Goal: Find specific page/section: Find specific page/section

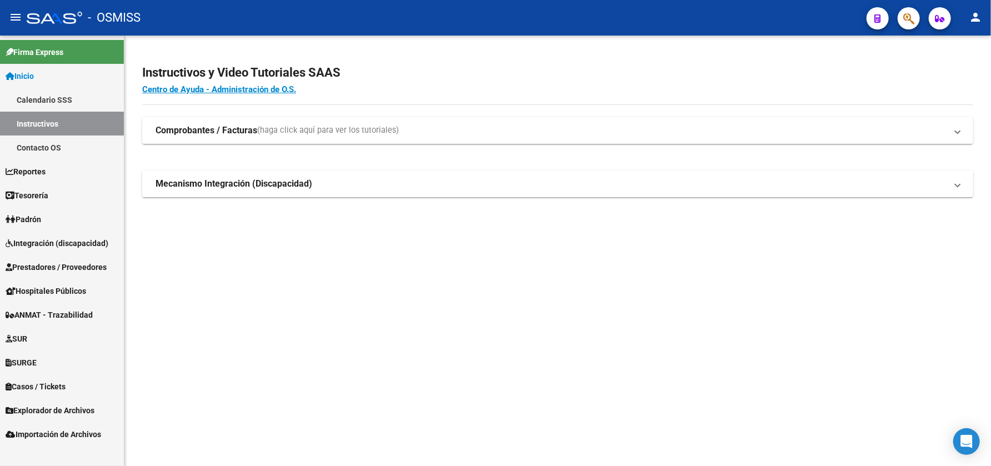
click at [72, 269] on span "Prestadores / Proveedores" at bounding box center [56, 267] width 101 height 12
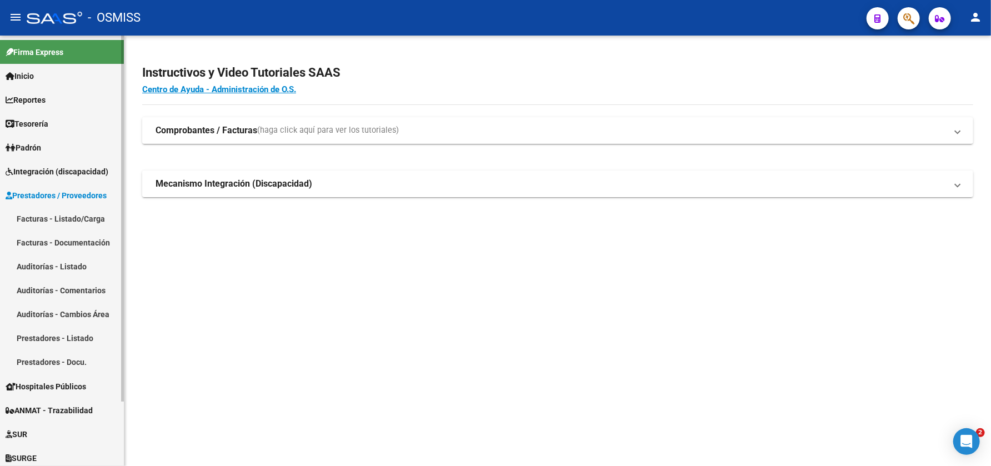
click at [73, 222] on link "Facturas - Listado/Carga" at bounding box center [62, 219] width 124 height 24
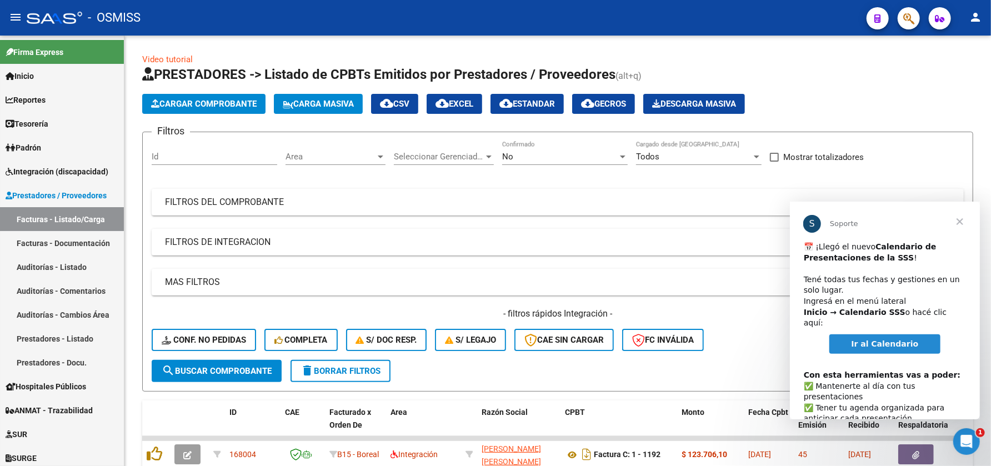
click at [957, 214] on span "Cerrar" at bounding box center [959, 221] width 40 height 40
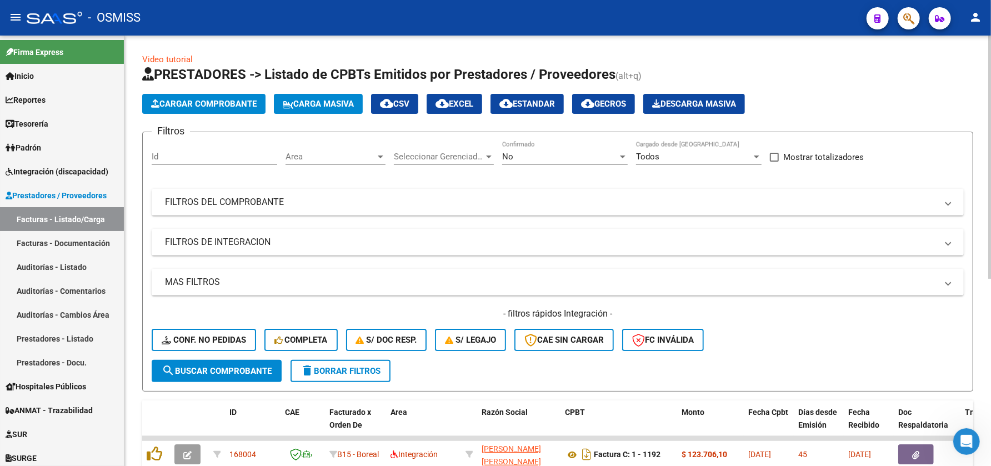
click at [370, 146] on div "Area Area" at bounding box center [335, 153] width 100 height 24
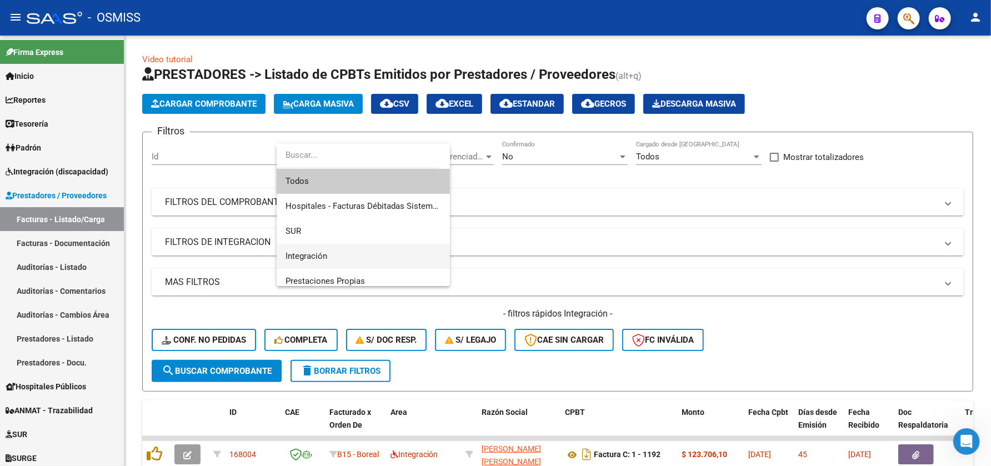
click at [353, 257] on span "Integración" at bounding box center [362, 256] width 155 height 25
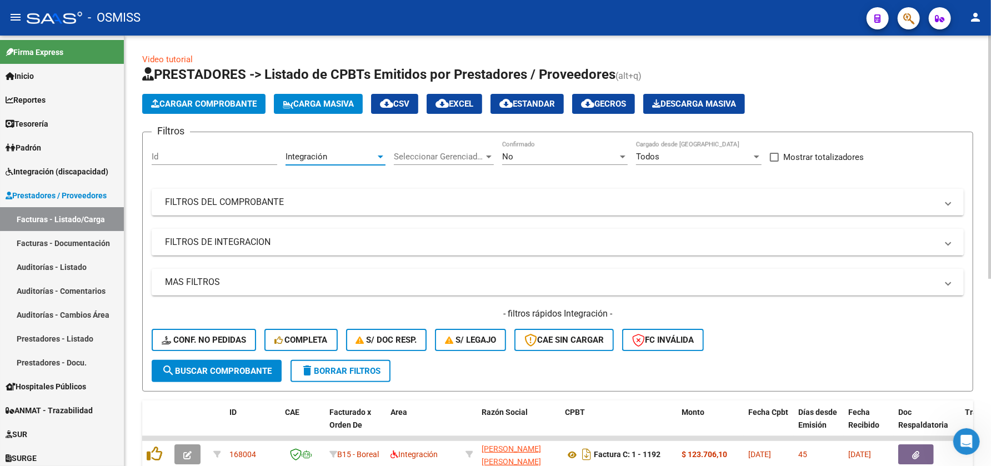
click at [308, 241] on mat-panel-title "FILTROS DE INTEGRACION" at bounding box center [551, 242] width 772 height 12
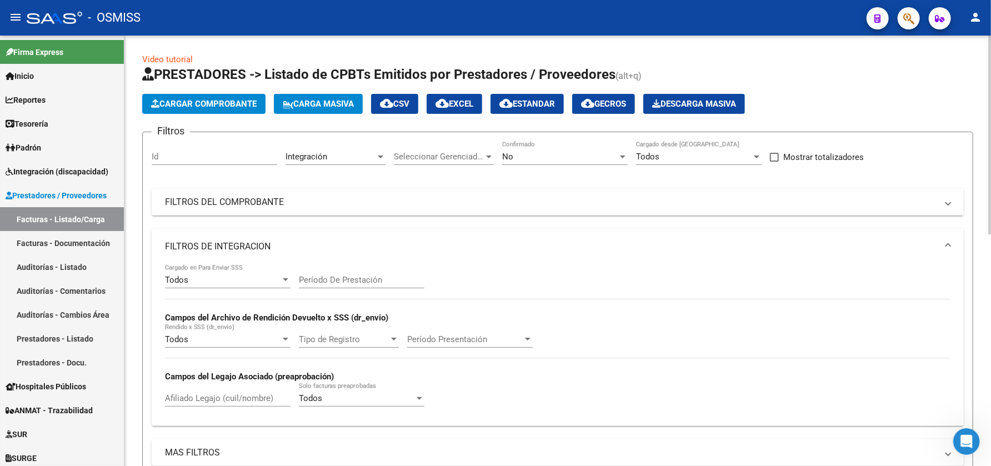
click at [337, 280] on input "Período De Prestación" at bounding box center [361, 280] width 125 height 10
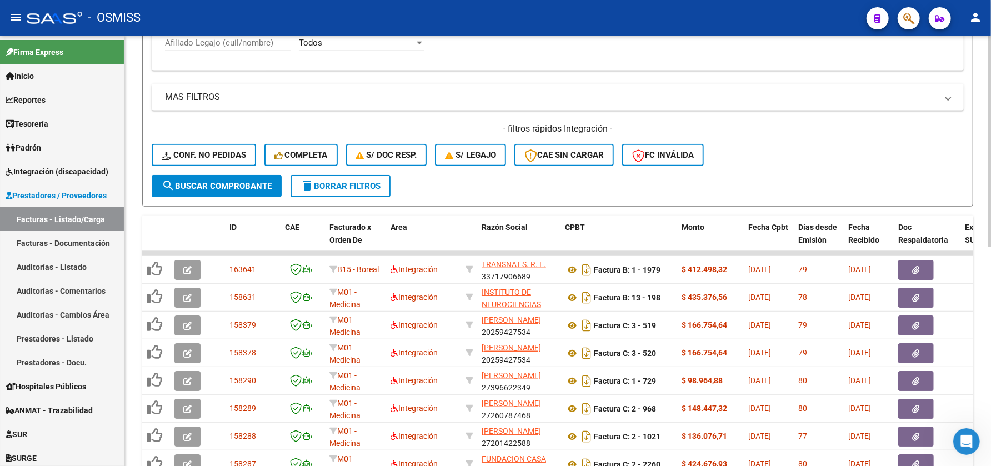
scroll to position [238, 0]
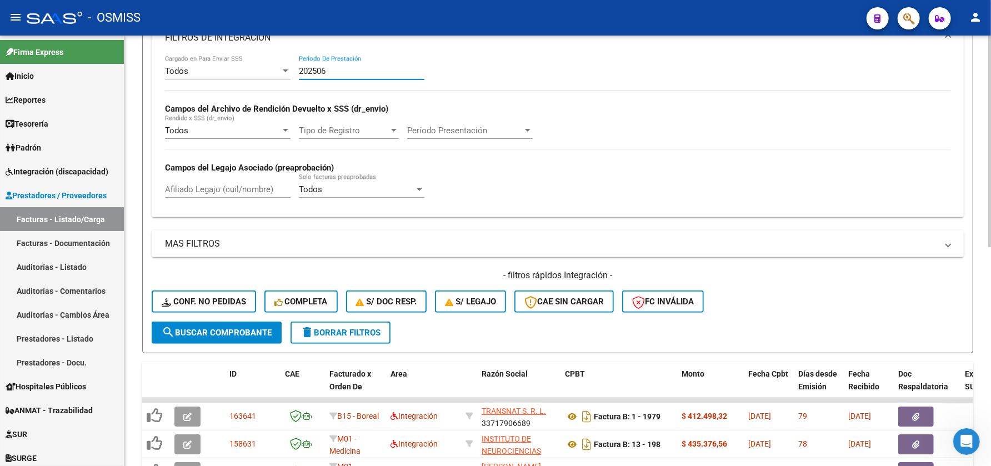
click at [957, 260] on div "Video tutorial PRESTADORES -> Listado de CPBTs Emitidos por Prestadores / Prove…" at bounding box center [558, 259] width 869 height 865
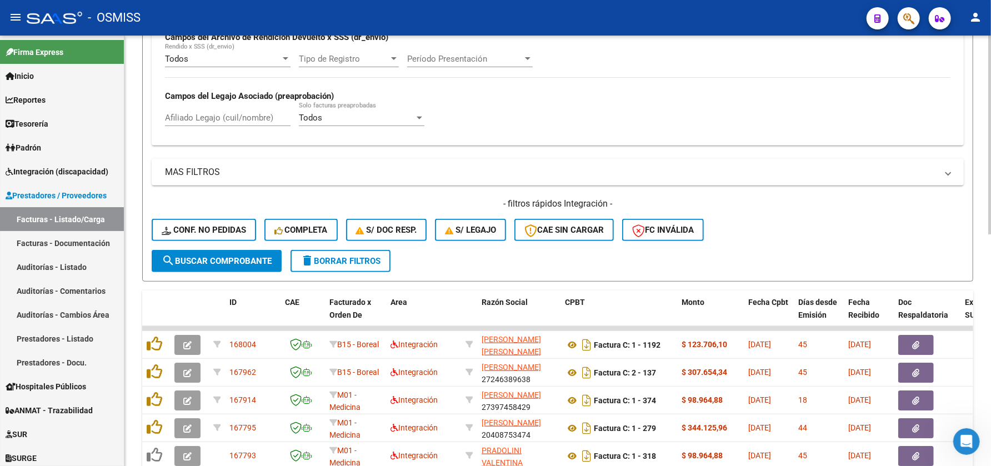
scroll to position [258, 0]
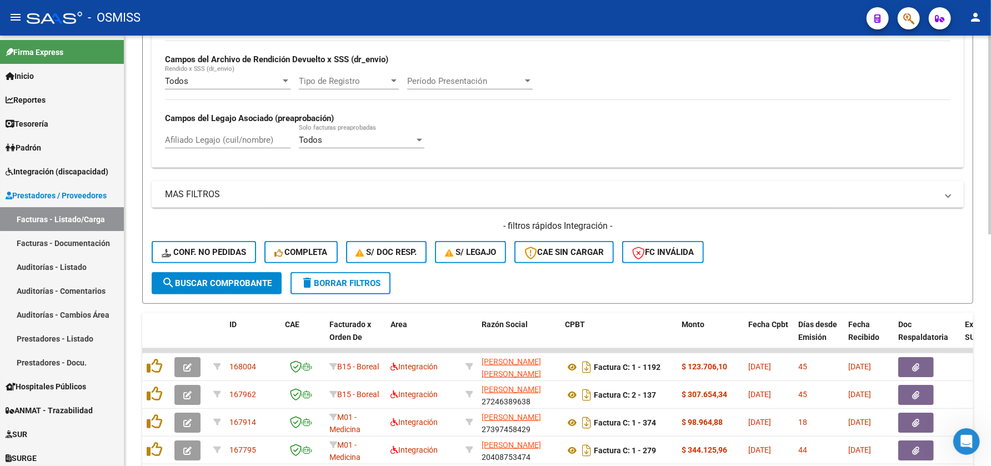
click at [957, 330] on div "Video tutorial PRESTADORES -> Listado de CPBTs Emitidos por Prestadores / Prove…" at bounding box center [558, 237] width 869 height 921
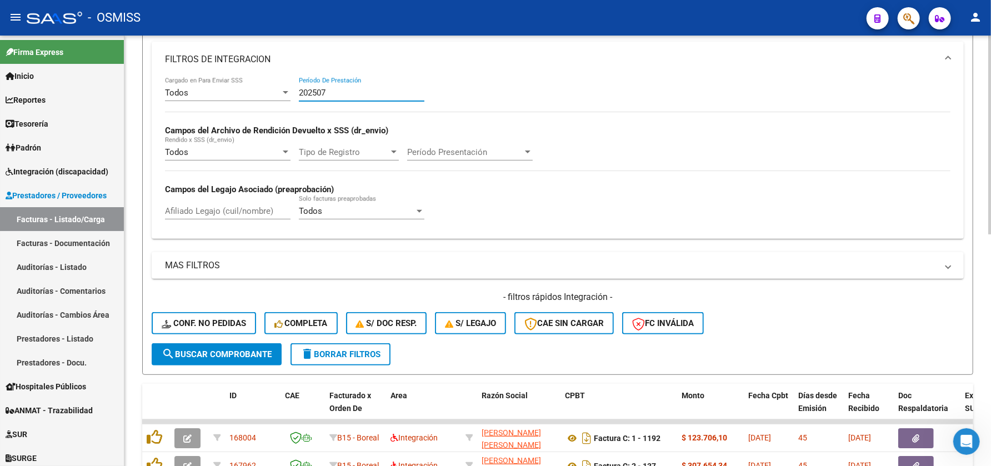
scroll to position [184, 0]
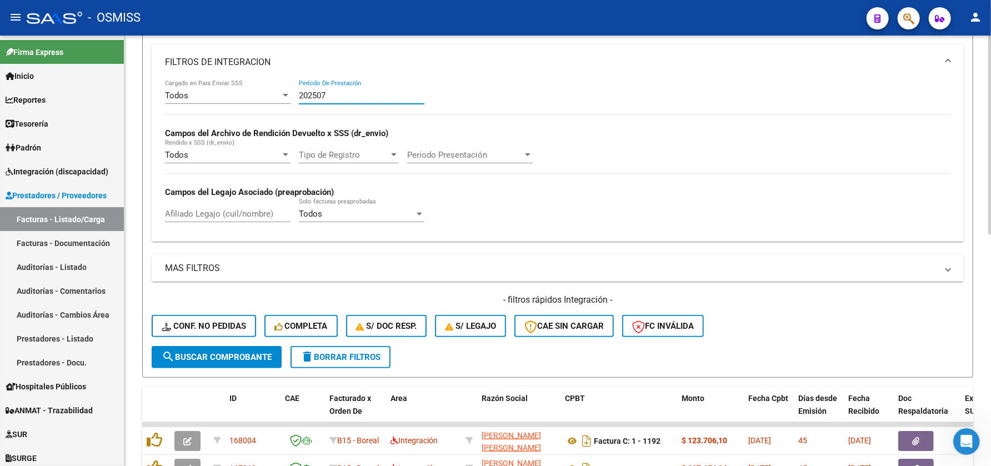
click at [976, 265] on div "Video tutorial PRESTADORES -> Listado de CPBTs Emitidos por Prestadores / Prove…" at bounding box center [558, 311] width 869 height 921
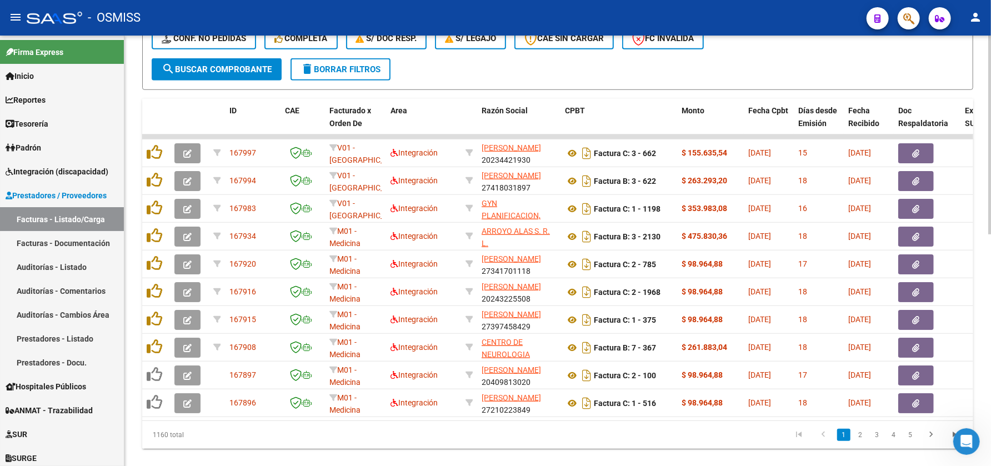
scroll to position [500, 0]
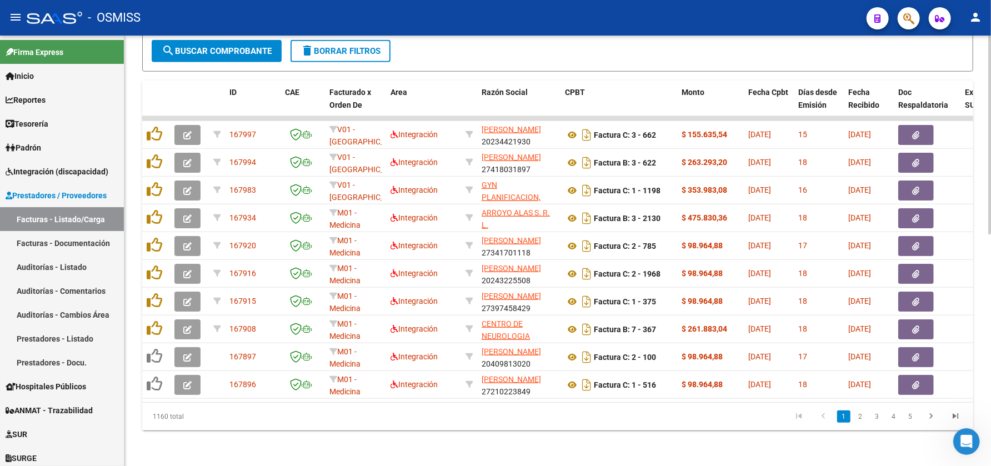
click at [989, 365] on div at bounding box center [989, 366] width 3 height 199
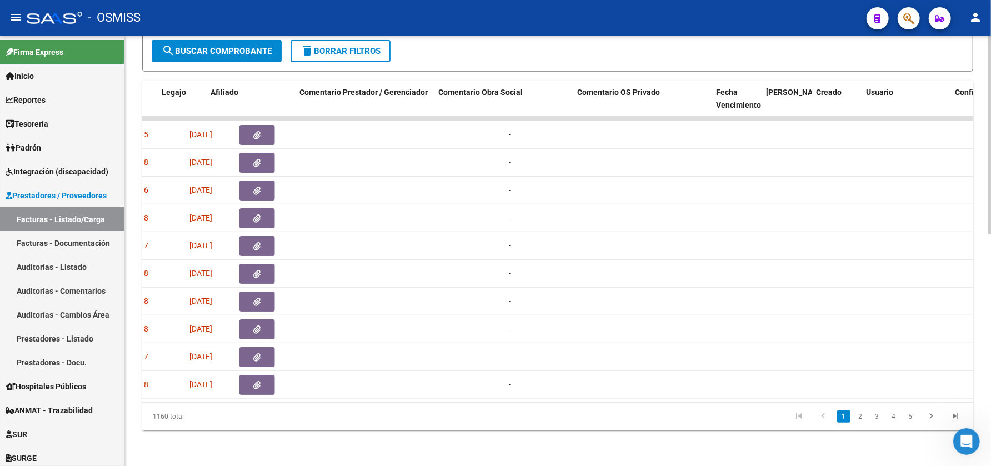
scroll to position [0, 1754]
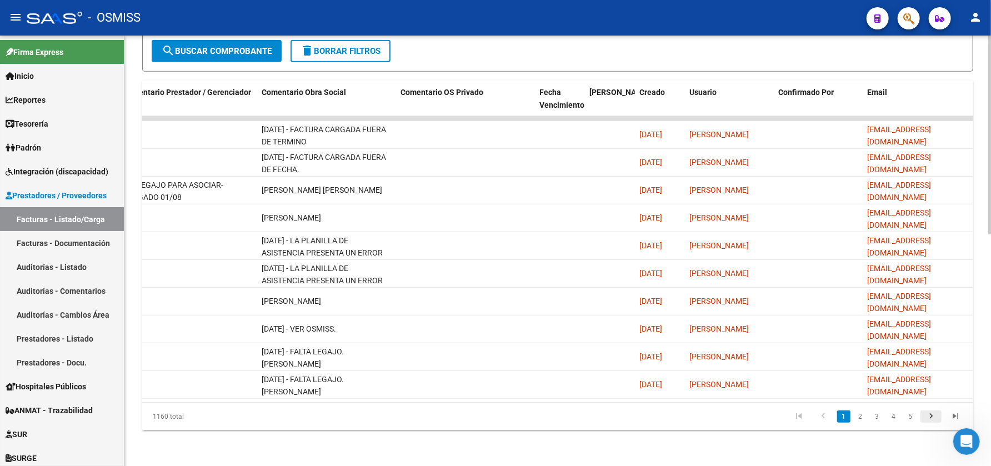
type input "202508"
click at [936, 415] on icon "go to next page" at bounding box center [930, 417] width 14 height 13
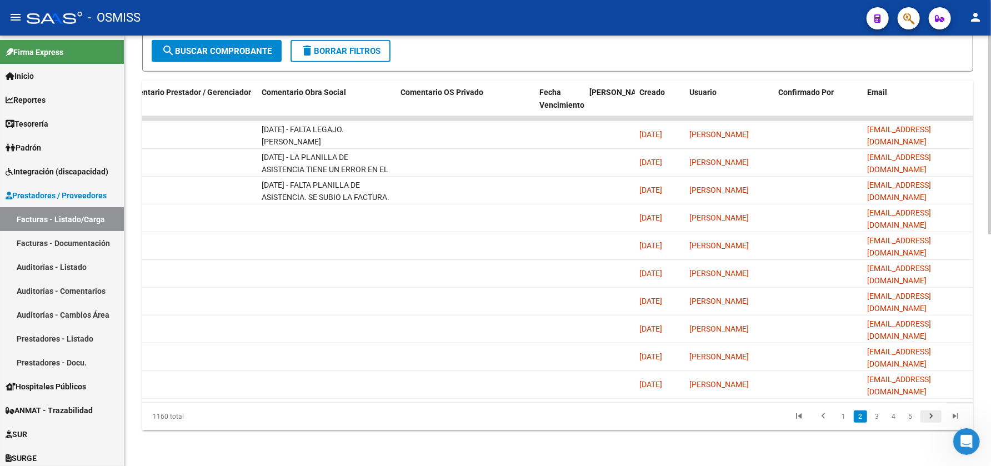
scroll to position [500, 0]
click at [936, 415] on icon "go to next page" at bounding box center [930, 417] width 14 height 13
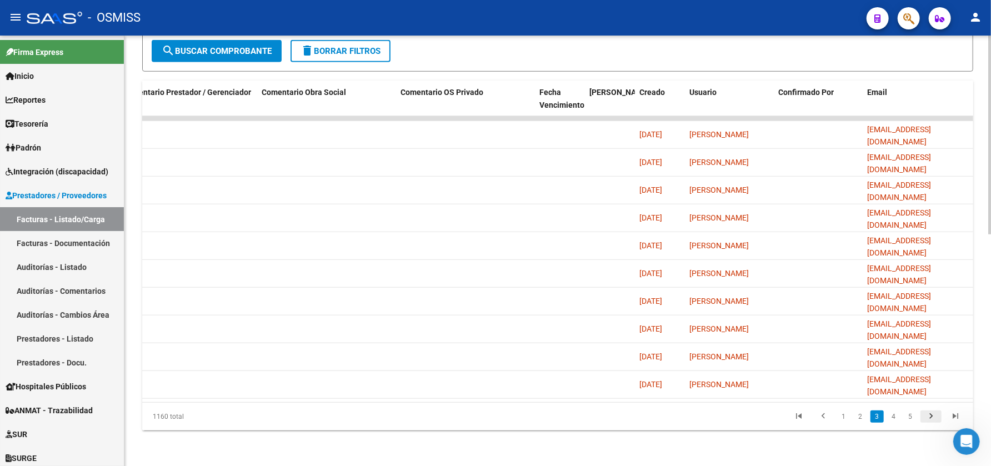
click at [936, 415] on icon "go to next page" at bounding box center [930, 417] width 14 height 13
